Goal: Task Accomplishment & Management: Use online tool/utility

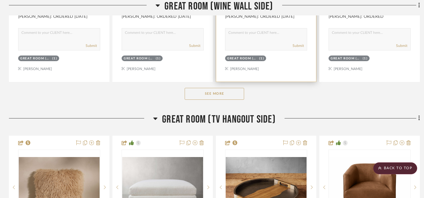
scroll to position [979, 0]
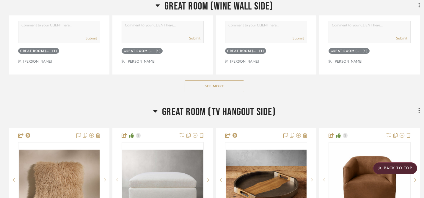
click at [222, 87] on button "See More" at bounding box center [214, 87] width 59 height 12
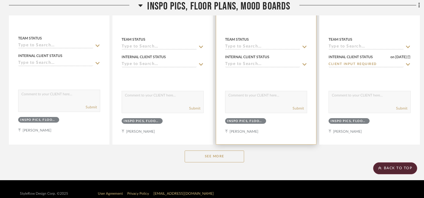
scroll to position [5196, 0]
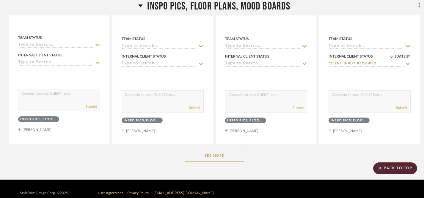
click at [217, 153] on button "See More" at bounding box center [214, 156] width 59 height 12
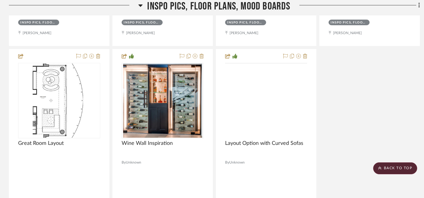
scroll to position [6301, 0]
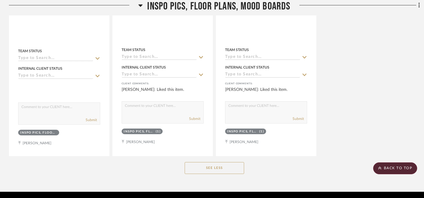
click at [214, 162] on button "See Less" at bounding box center [214, 168] width 59 height 12
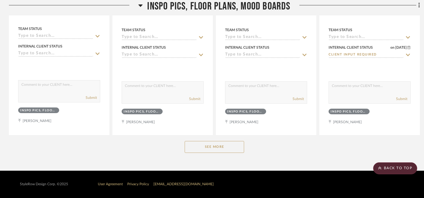
scroll to position [5200, 0]
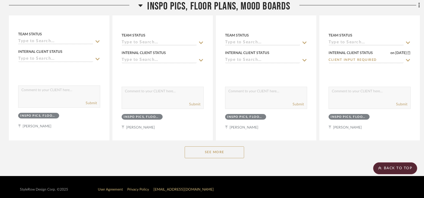
click at [217, 151] on button "See More" at bounding box center [214, 153] width 59 height 12
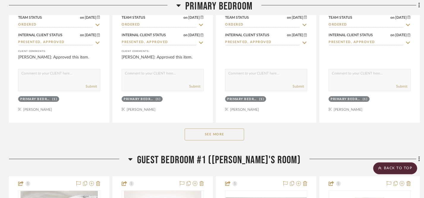
scroll to position [1824, 0]
click at [220, 135] on button "See More" at bounding box center [214, 134] width 59 height 12
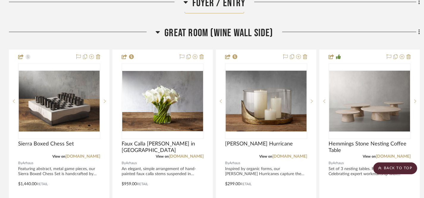
scroll to position [743, 0]
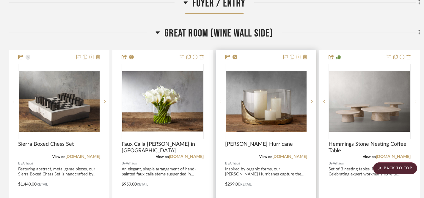
click at [298, 58] on icon at bounding box center [298, 57] width 5 height 5
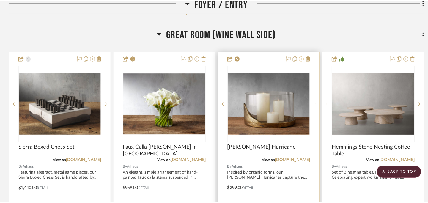
scroll to position [0, 0]
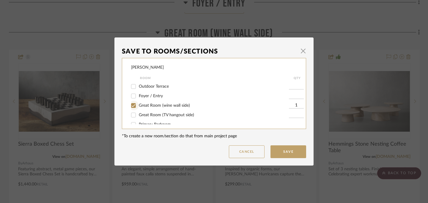
click at [131, 107] on input "Great Room (wine wall side)" at bounding box center [134, 106] width 10 height 10
checkbox input "false"
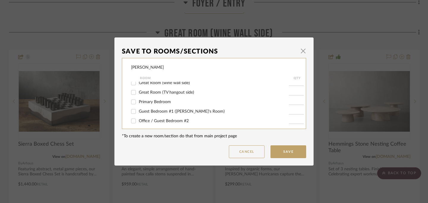
scroll to position [24, 0]
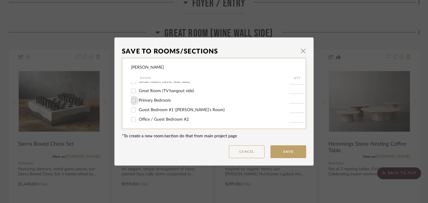
click at [130, 102] on input "Primary Bedroom" at bounding box center [134, 101] width 10 height 10
checkbox input "true"
type input "1"
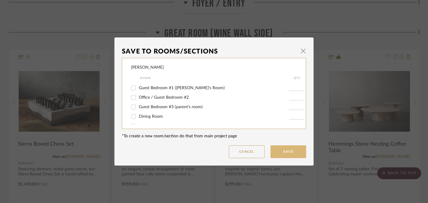
click at [286, 155] on button "Save" at bounding box center [289, 151] width 36 height 13
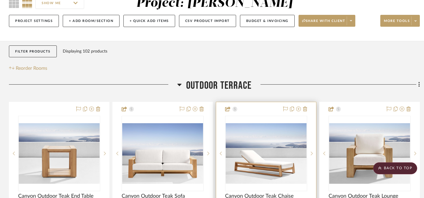
scroll to position [0, 0]
